Goal: Transaction & Acquisition: Download file/media

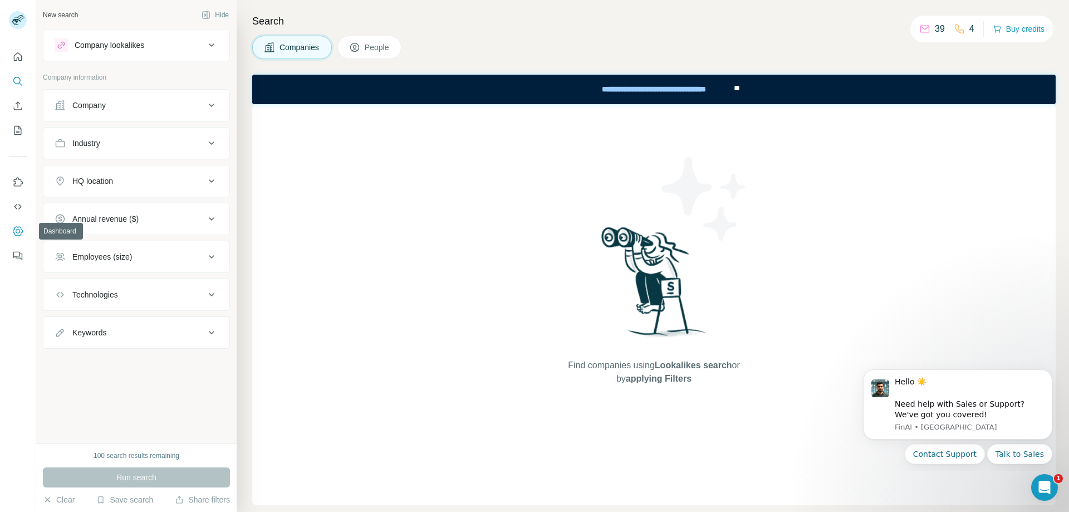
click at [16, 235] on icon "Dashboard" at bounding box center [17, 230] width 11 height 11
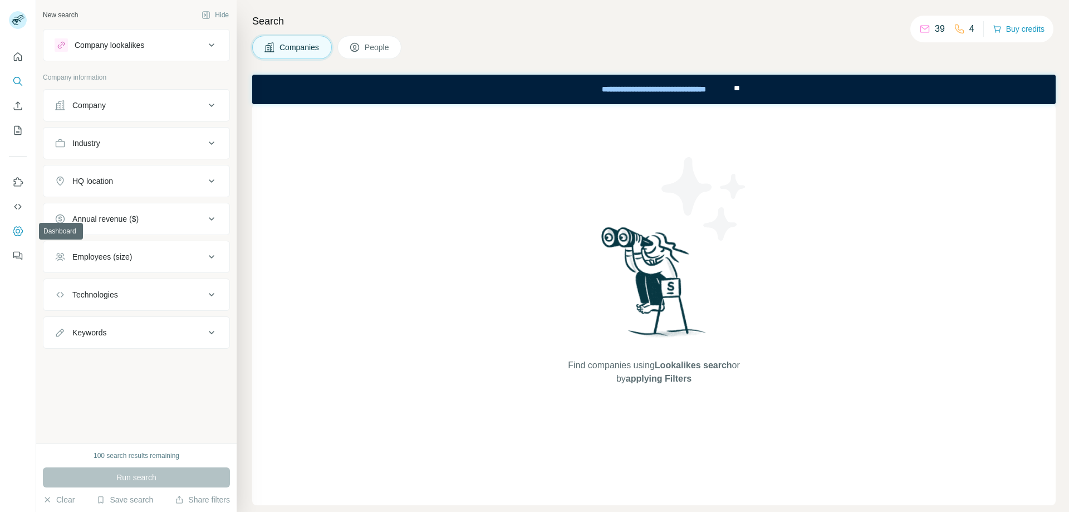
click at [15, 232] on icon "Dashboard" at bounding box center [17, 230] width 11 height 11
